Goal: Information Seeking & Learning: Compare options

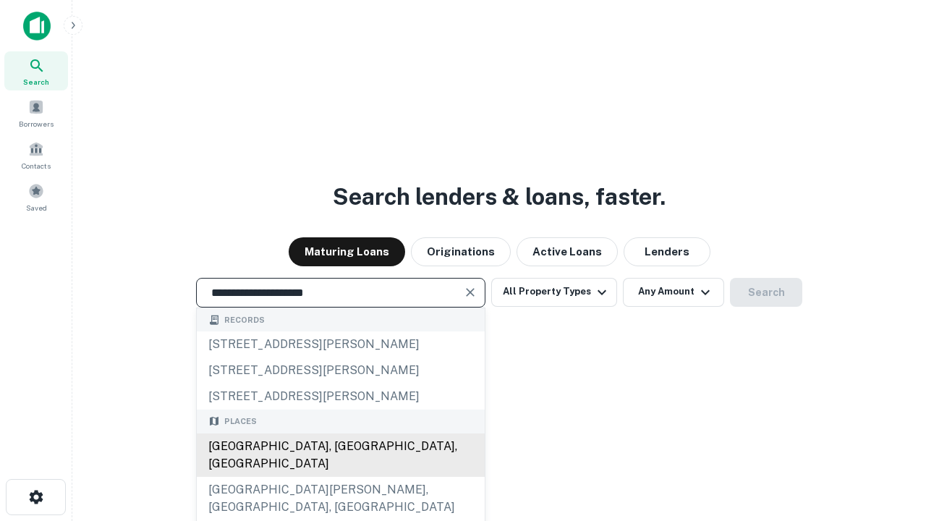
click at [340, 477] on div "[GEOGRAPHIC_DATA], [GEOGRAPHIC_DATA], [GEOGRAPHIC_DATA]" at bounding box center [341, 454] width 288 height 43
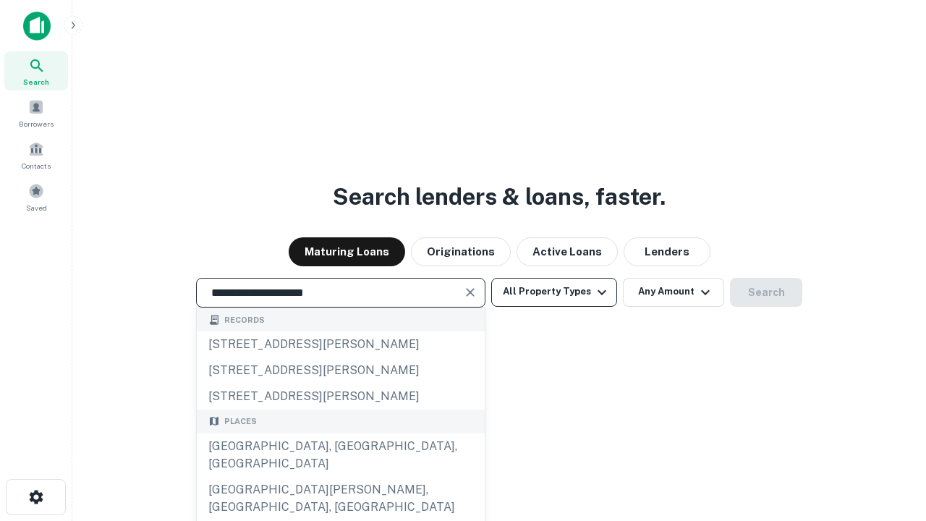
type input "**********"
click at [554, 291] on button "All Property Types" at bounding box center [554, 292] width 126 height 29
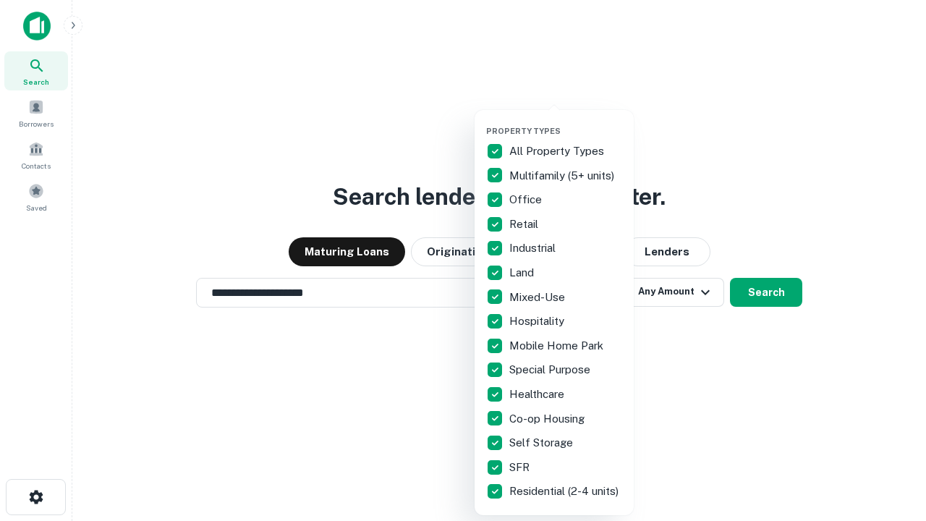
click at [566, 121] on button "button" at bounding box center [565, 121] width 159 height 1
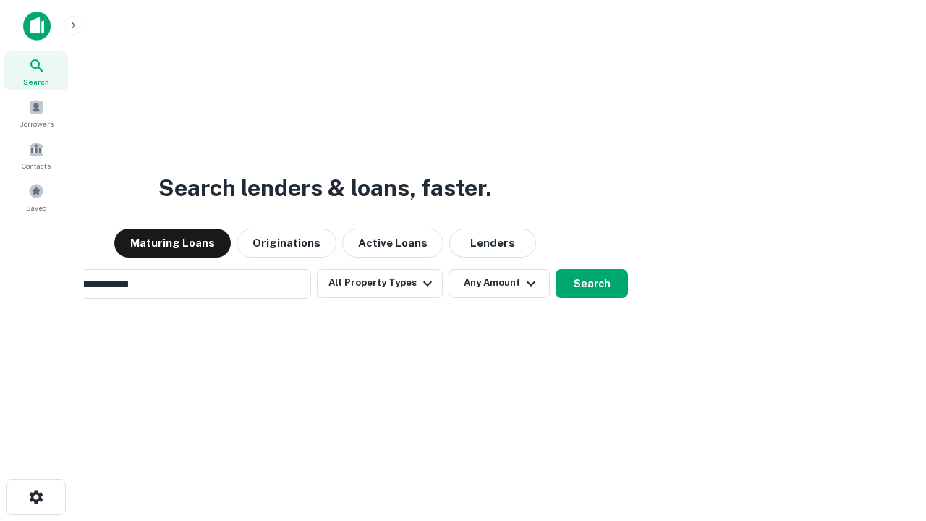
scroll to position [22, 0]
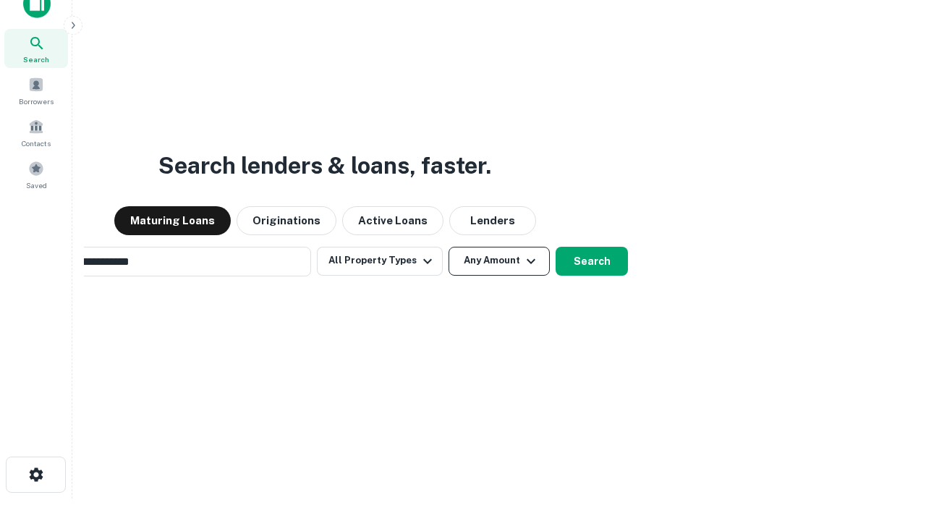
click at [448, 247] on button "Any Amount" at bounding box center [498, 261] width 101 height 29
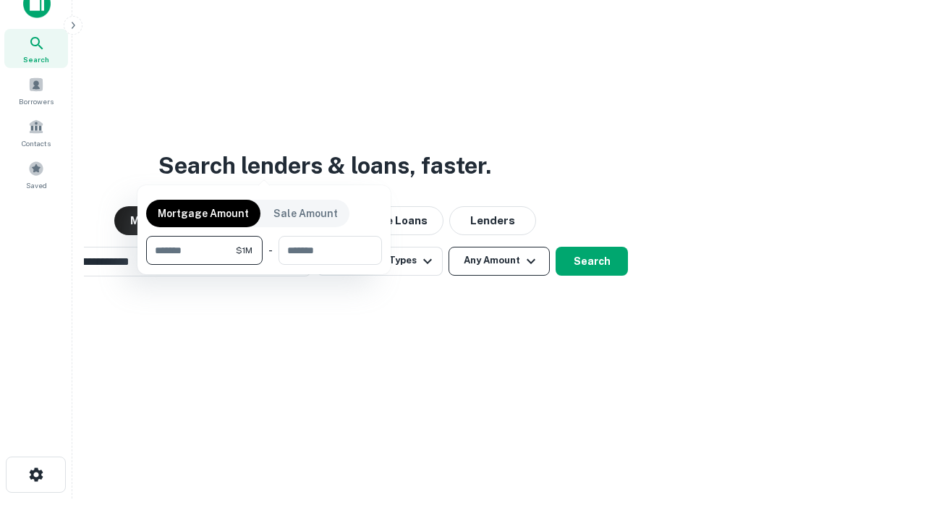
scroll to position [23, 0]
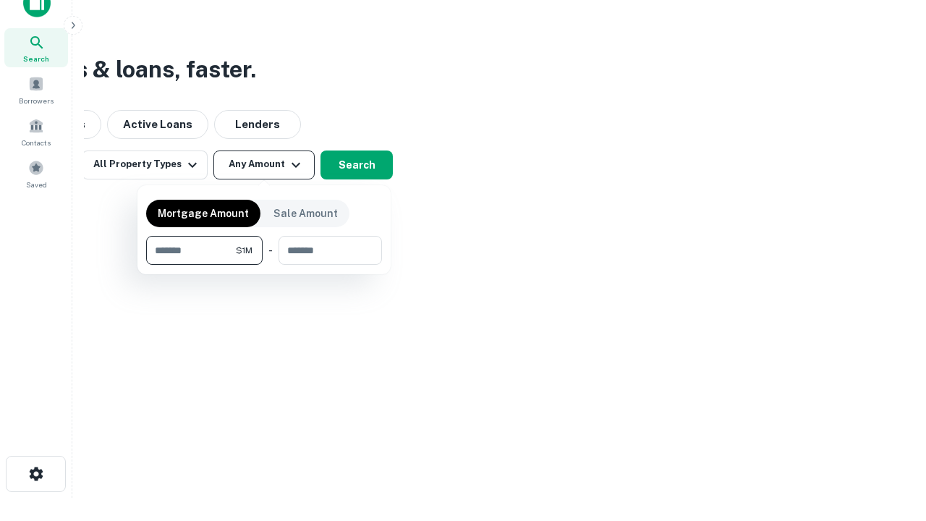
type input "*******"
click at [264, 265] on button "button" at bounding box center [264, 265] width 236 height 1
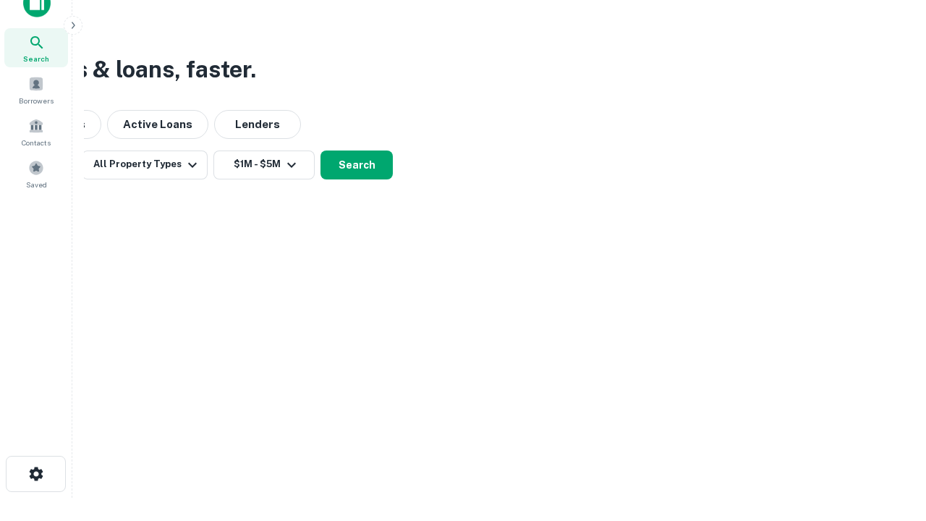
scroll to position [9, 267]
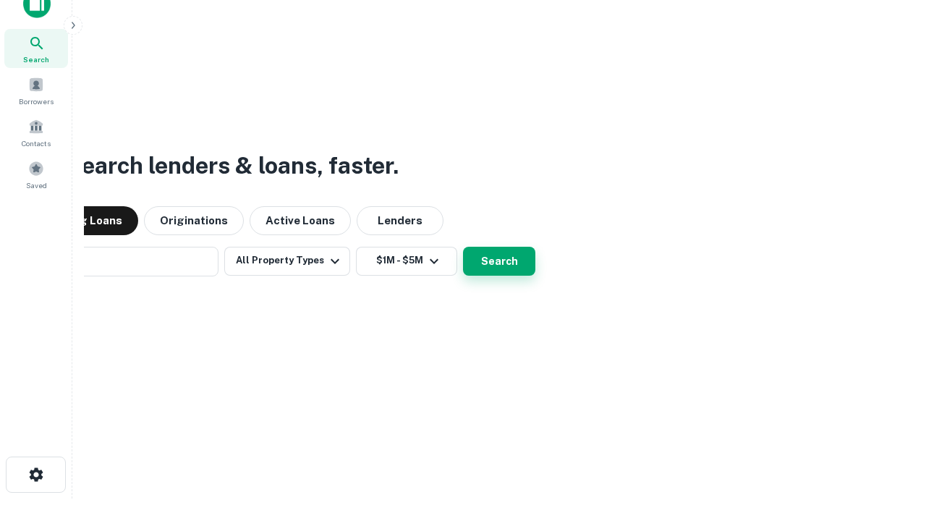
click at [463, 247] on button "Search" at bounding box center [499, 261] width 72 height 29
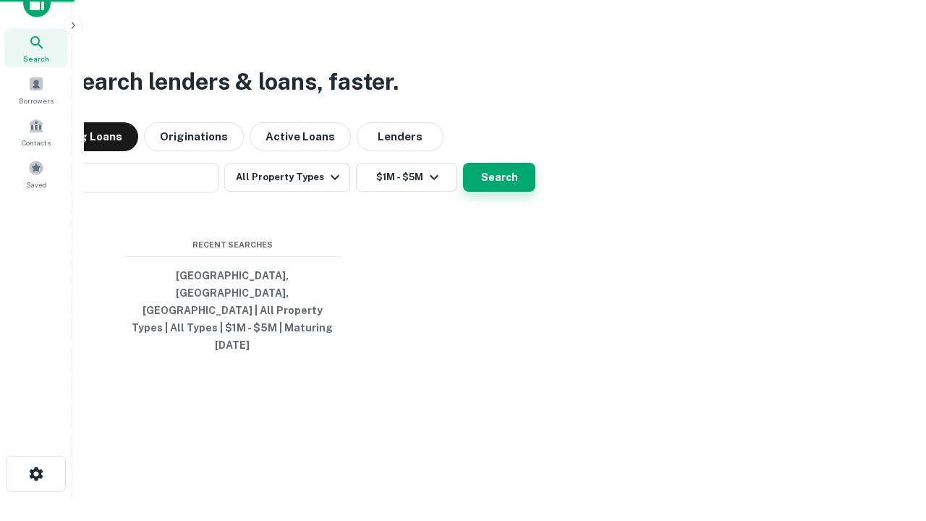
scroll to position [38, 409]
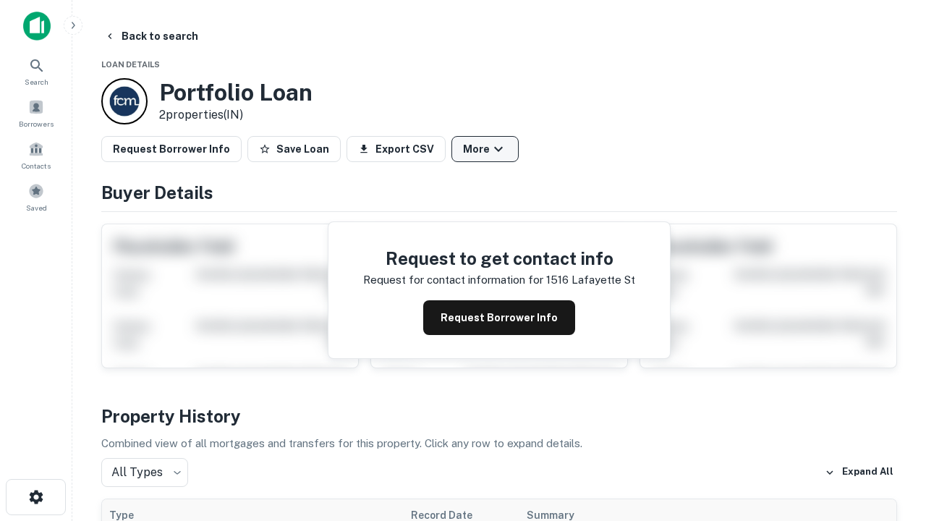
click at [485, 149] on button "More" at bounding box center [484, 149] width 67 height 26
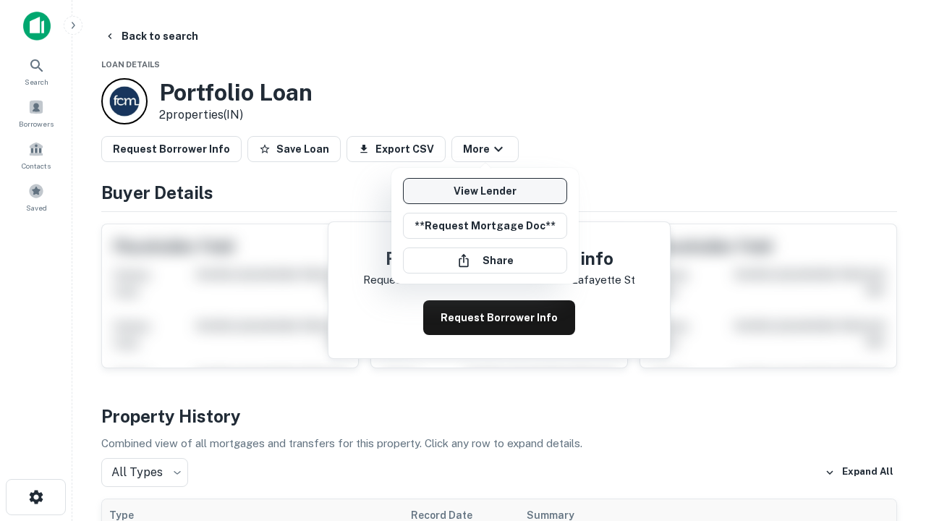
click at [485, 191] on link "View Lender" at bounding box center [485, 191] width 164 height 26
